Goal: Find contact information: Find contact information

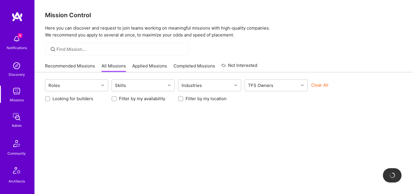
scroll to position [0, 0]
click at [15, 126] on div "Admin" at bounding box center [17, 125] width 10 height 6
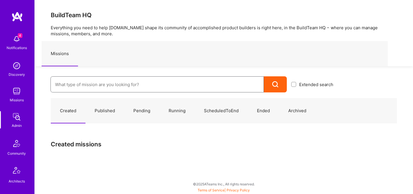
click at [91, 86] on input at bounding box center [157, 84] width 204 height 15
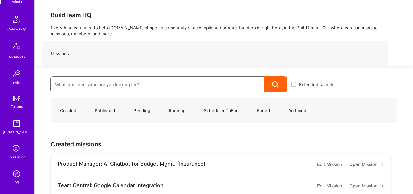
scroll to position [172, 0]
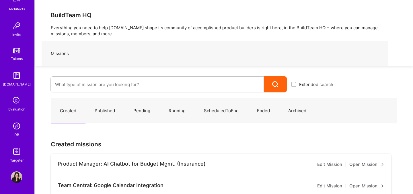
click at [16, 137] on div "DB" at bounding box center [16, 135] width 5 height 6
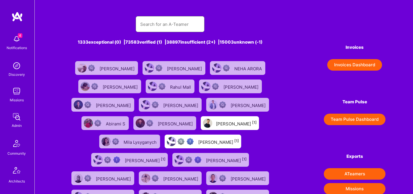
click at [159, 29] on input "text" at bounding box center [170, 24] width 60 height 15
paste input "[PERSON_NAME]"
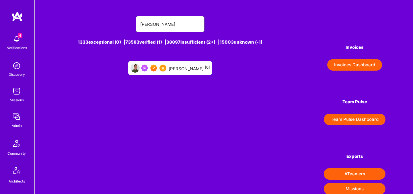
type input "[PERSON_NAME]"
click at [184, 67] on div "[PERSON_NAME] [0]" at bounding box center [189, 67] width 41 height 7
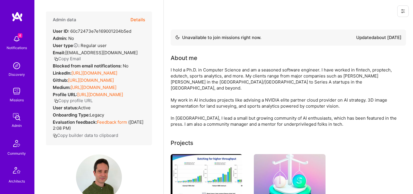
click at [81, 56] on button "Copy Email" at bounding box center [67, 59] width 27 height 6
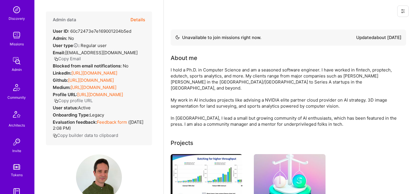
scroll to position [65, 0]
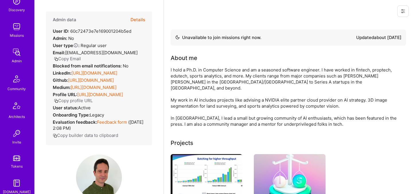
click at [13, 131] on img at bounding box center [16, 133] width 11 height 11
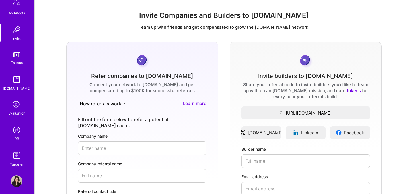
scroll to position [172, 0]
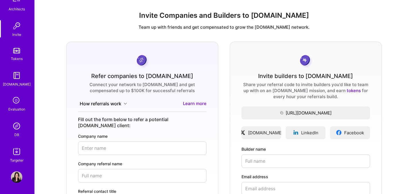
click at [15, 122] on img at bounding box center [16, 125] width 11 height 11
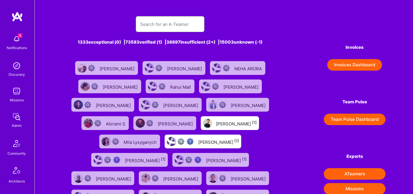
click at [158, 22] on input "text" at bounding box center [170, 24] width 60 height 15
paste input "[PERSON_NAME]"
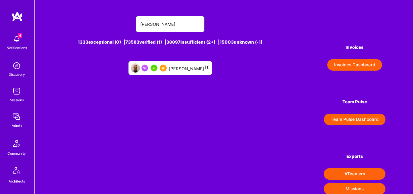
type input "[PERSON_NAME]"
click at [176, 65] on div "[PERSON_NAME] [1]" at bounding box center [189, 67] width 41 height 7
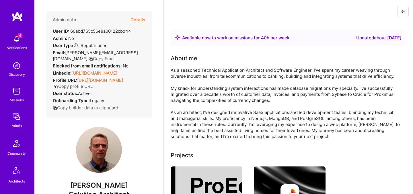
click at [89, 59] on button "Copy Email" at bounding box center [102, 59] width 27 height 6
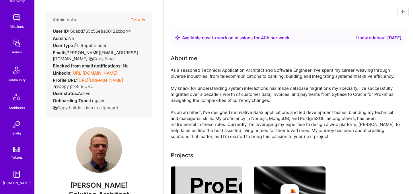
scroll to position [84, 0]
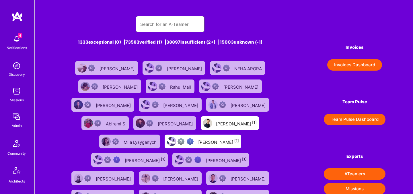
click at [142, 21] on input "text" at bounding box center [170, 24] width 60 height 15
paste input "[PERSON_NAME]"
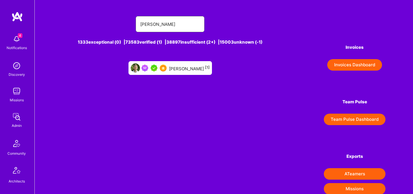
type input "[PERSON_NAME]"
click at [180, 65] on div "[PERSON_NAME] [1]" at bounding box center [189, 67] width 41 height 7
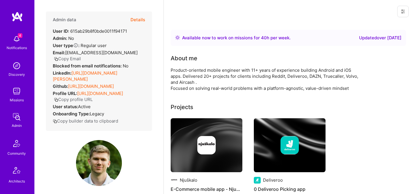
click at [81, 56] on button "Copy Email" at bounding box center [67, 59] width 27 height 6
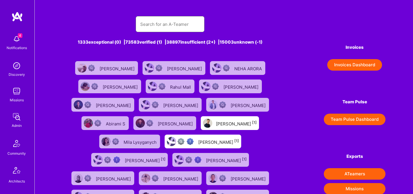
click at [163, 22] on input "text" at bounding box center [170, 24] width 60 height 15
paste input "[PERSON_NAME]"
type input "[PERSON_NAME]"
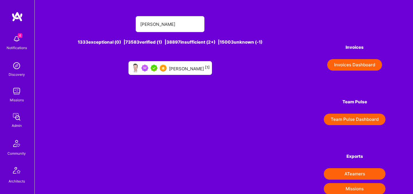
click at [185, 62] on div "[PERSON_NAME] [1]" at bounding box center [170, 68] width 83 height 14
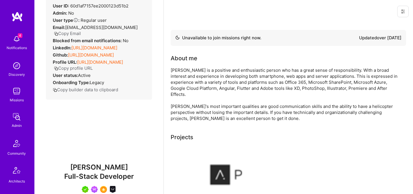
scroll to position [25, 0]
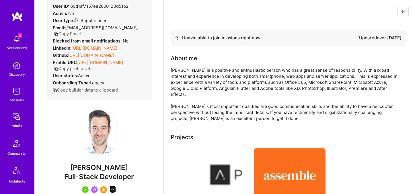
click at [69, 35] on button "Copy Email" at bounding box center [67, 34] width 27 height 6
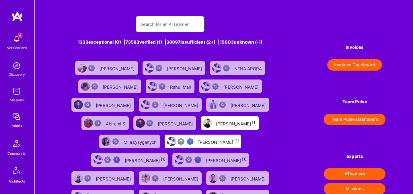
click at [166, 24] on input "text" at bounding box center [170, 24] width 60 height 15
paste input "[PERSON_NAME]"
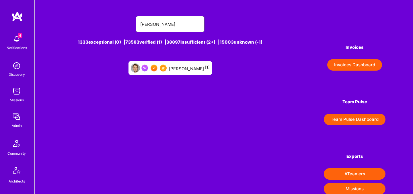
type input "[PERSON_NAME]"
click at [187, 67] on div "[PERSON_NAME] [1]" at bounding box center [189, 67] width 41 height 7
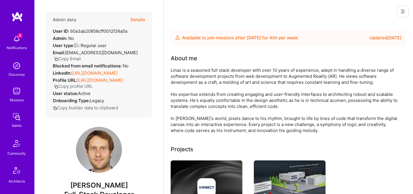
click at [81, 56] on button "Copy Email" at bounding box center [67, 59] width 27 height 6
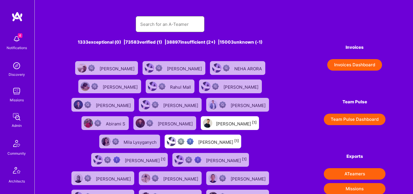
click at [151, 22] on input "text" at bounding box center [170, 24] width 60 height 15
paste input "[PERSON_NAME]"
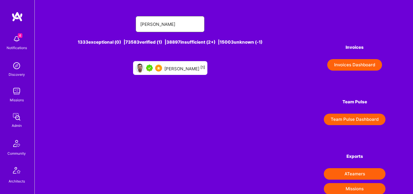
type input "[PERSON_NAME]"
click at [167, 67] on div "[PERSON_NAME] [1]" at bounding box center [184, 67] width 41 height 7
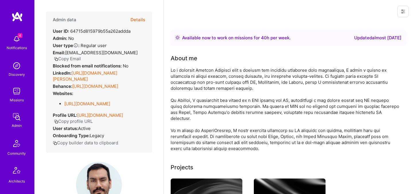
click at [75, 59] on button "Copy Email" at bounding box center [67, 59] width 27 height 6
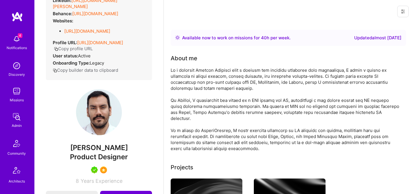
scroll to position [81, 0]
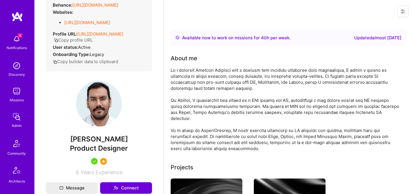
click at [89, 143] on span "[PERSON_NAME]" at bounding box center [99, 139] width 106 height 9
copy span "[PERSON_NAME]"
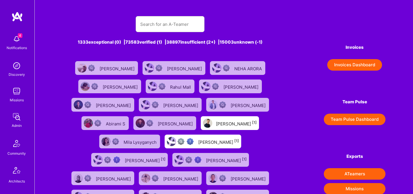
click at [153, 22] on input "text" at bounding box center [170, 24] width 60 height 15
paste input "[PERSON_NAME]"
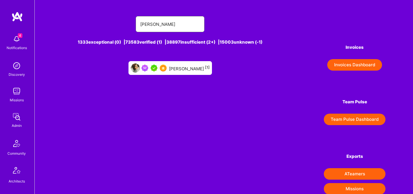
type input "[PERSON_NAME]"
click at [171, 69] on div "[PERSON_NAME] [1]" at bounding box center [189, 67] width 41 height 7
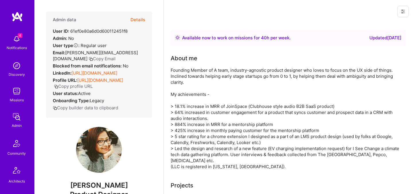
click at [116, 56] on button "Copy Email" at bounding box center [102, 59] width 27 height 6
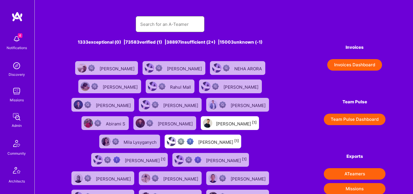
click at [158, 24] on input "text" at bounding box center [170, 24] width 60 height 15
paste input "[PERSON_NAME]"
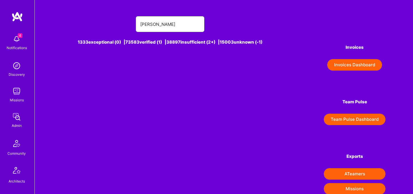
click at [181, 22] on input "[PERSON_NAME]" at bounding box center [170, 24] width 60 height 15
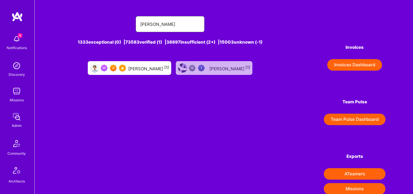
type input "[PERSON_NAME]"
click at [139, 71] on div "[PERSON_NAME] [1]" at bounding box center [148, 67] width 41 height 7
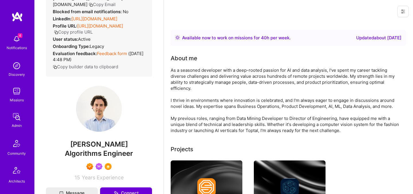
scroll to position [72, 0]
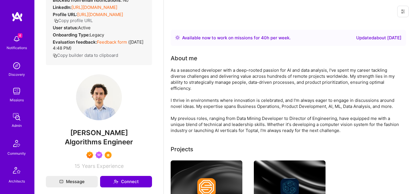
click at [100, 136] on span "[PERSON_NAME]" at bounding box center [99, 133] width 106 height 9
copy span "[PERSON_NAME]"
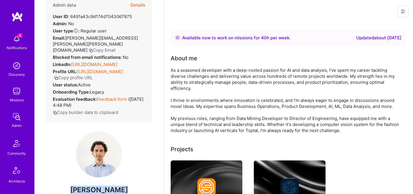
scroll to position [0, 0]
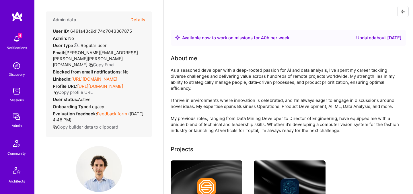
click at [89, 62] on button "Copy Email" at bounding box center [102, 65] width 27 height 6
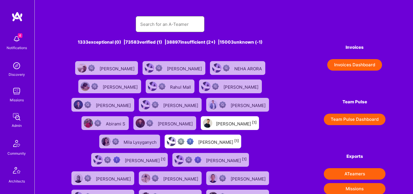
click at [163, 25] on input "text" at bounding box center [170, 24] width 60 height 15
paste input "[PERSON_NAME]"
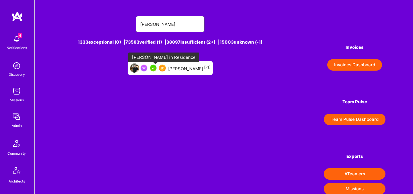
type input "[PERSON_NAME]"
click at [156, 70] on img at bounding box center [153, 68] width 7 height 7
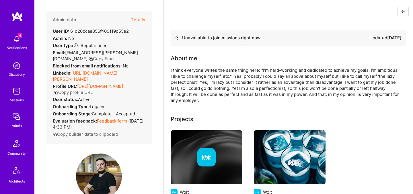
click at [89, 59] on button "Copy Email" at bounding box center [102, 59] width 27 height 6
click at [140, 21] on button "Details" at bounding box center [138, 19] width 15 height 17
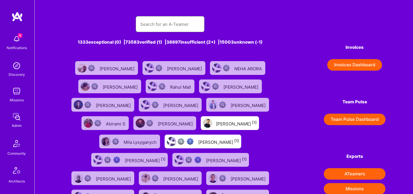
click at [158, 22] on input "text" at bounding box center [170, 24] width 60 height 15
paste input "[PERSON_NAME]"
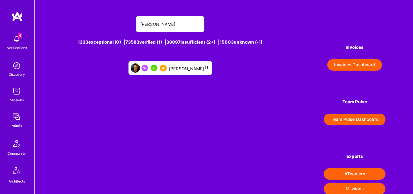
type input "[PERSON_NAME]"
click at [178, 68] on div "[PERSON_NAME] [1]" at bounding box center [189, 67] width 41 height 7
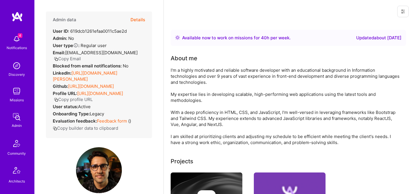
click at [72, 59] on button "Copy Email" at bounding box center [67, 59] width 27 height 6
click at [137, 16] on button "Details" at bounding box center [138, 19] width 15 height 17
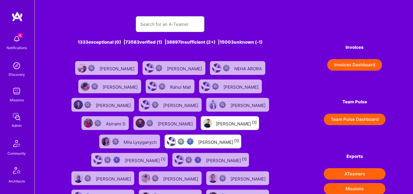
click at [162, 26] on input "text" at bounding box center [170, 24] width 60 height 15
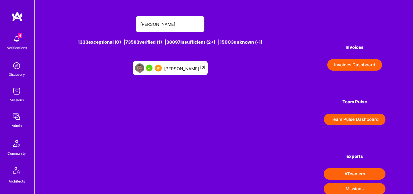
type input "[PERSON_NAME]"
click at [173, 69] on div "[PERSON_NAME] [0]" at bounding box center [184, 67] width 41 height 7
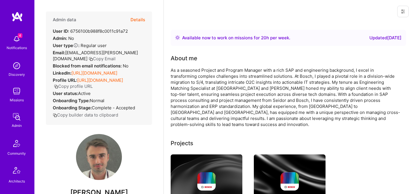
click at [89, 59] on button "Copy Email" at bounding box center [102, 59] width 27 height 6
click at [138, 20] on button "Details" at bounding box center [138, 19] width 15 height 17
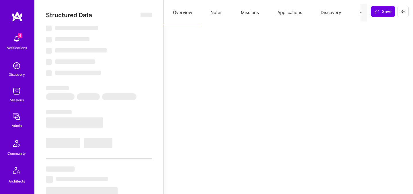
select select "Right Now"
select select "5"
select select "7"
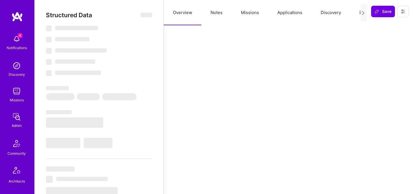
select select "PT"
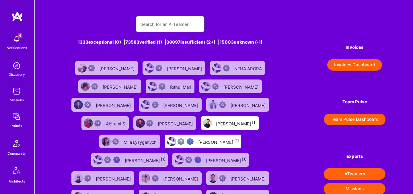
click at [165, 21] on input "text" at bounding box center [170, 24] width 60 height 15
paste input "[PERSON_NAME]"
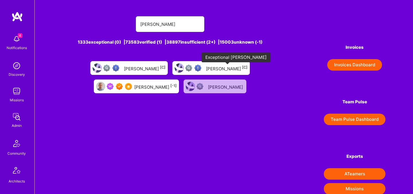
type input "[PERSON_NAME]"
click at [132, 83] on div at bounding box center [119, 86] width 25 height 7
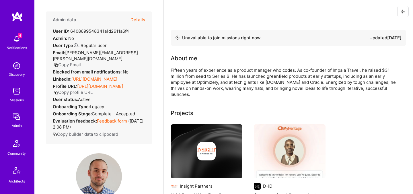
click at [93, 89] on button "Copy profile URL" at bounding box center [73, 92] width 39 height 6
click at [81, 62] on button "Copy Email" at bounding box center [67, 65] width 27 height 6
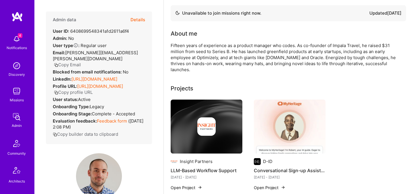
scroll to position [39, 0]
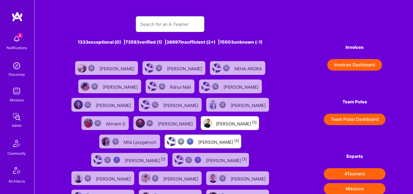
click at [158, 23] on input "text" at bounding box center [170, 24] width 60 height 15
paste input "[PERSON_NAME]"
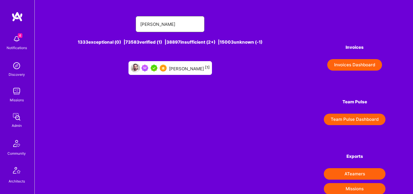
type input "[PERSON_NAME]"
click at [176, 68] on div "[PERSON_NAME] [1]" at bounding box center [189, 67] width 41 height 7
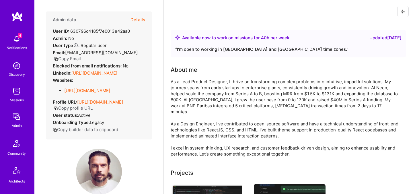
click at [81, 56] on button "Copy Email" at bounding box center [67, 59] width 27 height 6
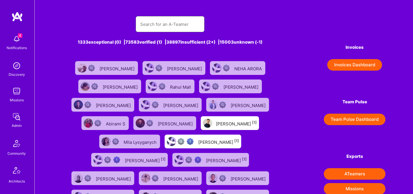
click at [166, 30] on input "text" at bounding box center [170, 24] width 60 height 15
paste input "[PERSON_NAME]"
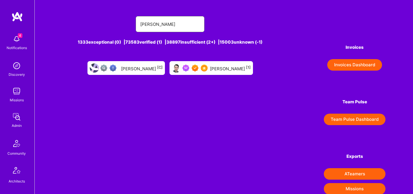
type input "[PERSON_NAME]"
click at [196, 69] on img at bounding box center [195, 68] width 7 height 7
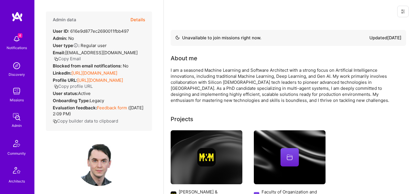
click at [77, 59] on button "Copy Email" at bounding box center [67, 59] width 27 height 6
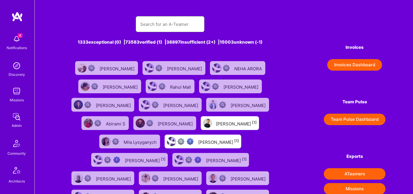
click at [167, 23] on input "text" at bounding box center [170, 24] width 60 height 15
paste input "[PERSON_NAME]"
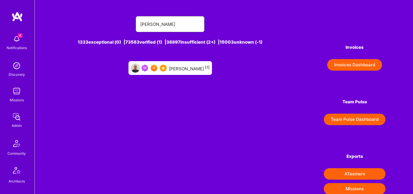
type input "[PERSON_NAME]"
click at [167, 67] on img at bounding box center [163, 68] width 7 height 7
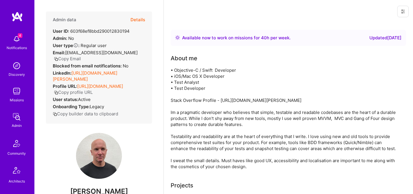
click at [77, 59] on button "Copy Email" at bounding box center [67, 59] width 27 height 6
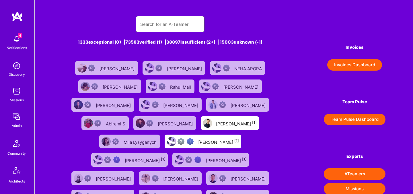
click at [167, 23] on input "text" at bounding box center [170, 24] width 60 height 15
paste input "[PERSON_NAME]"
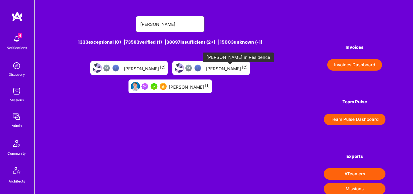
type input "[PERSON_NAME]"
click at [158, 83] on img at bounding box center [154, 86] width 7 height 7
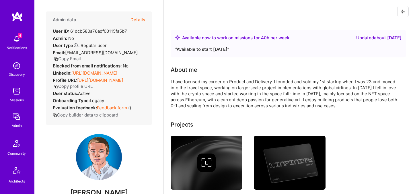
click at [81, 56] on button "Copy Email" at bounding box center [67, 59] width 27 height 6
click at [140, 18] on button "Details" at bounding box center [138, 19] width 15 height 17
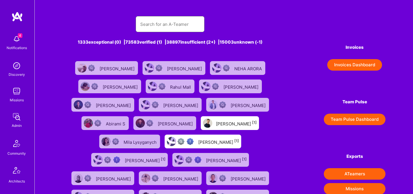
click at [199, 20] on input "text" at bounding box center [170, 24] width 60 height 15
paste input "[PERSON_NAME]"
type input "[PERSON_NAME]"
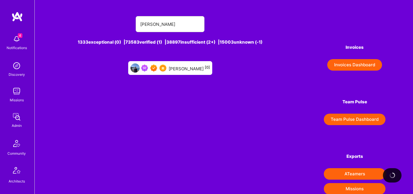
click at [185, 65] on div "[PERSON_NAME] [0]" at bounding box center [189, 67] width 41 height 7
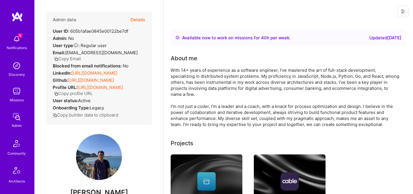
click at [81, 56] on button "Copy Email" at bounding box center [67, 59] width 27 height 6
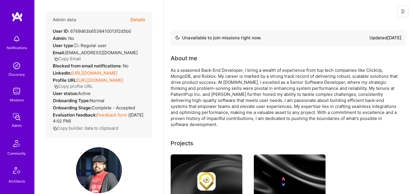
scroll to position [103, 0]
